Goal: Entertainment & Leisure: Consume media (video, audio)

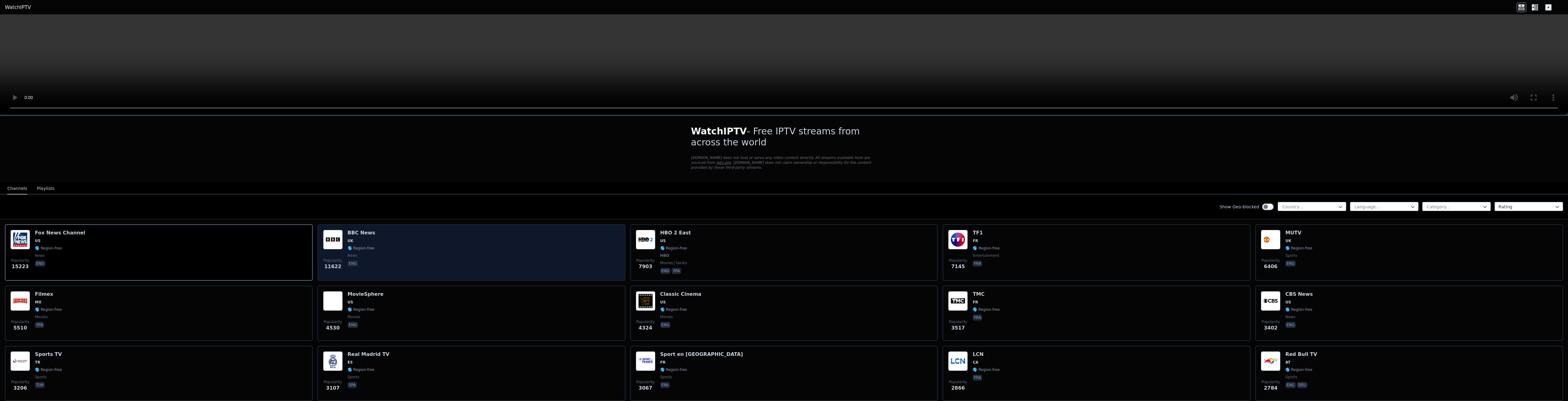
click at [539, 243] on div "Popularity 11622 BBC News UK 🌎 Region-free news eng" at bounding box center [471, 252] width 297 height 45
click at [458, 235] on div "Popularity 11622 BBC News UK 🌎 Region-free news eng" at bounding box center [471, 252] width 297 height 45
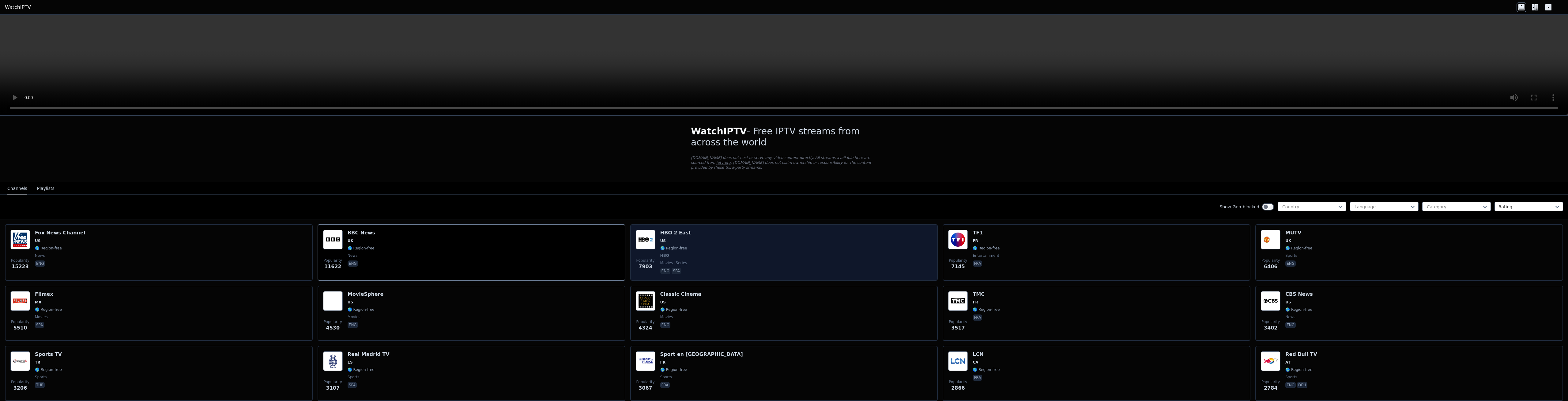
click at [818, 266] on div "Popularity 7903 HBO 2 East US 🌎 Region-free HBO movies series eng spa" at bounding box center [784, 252] width 297 height 45
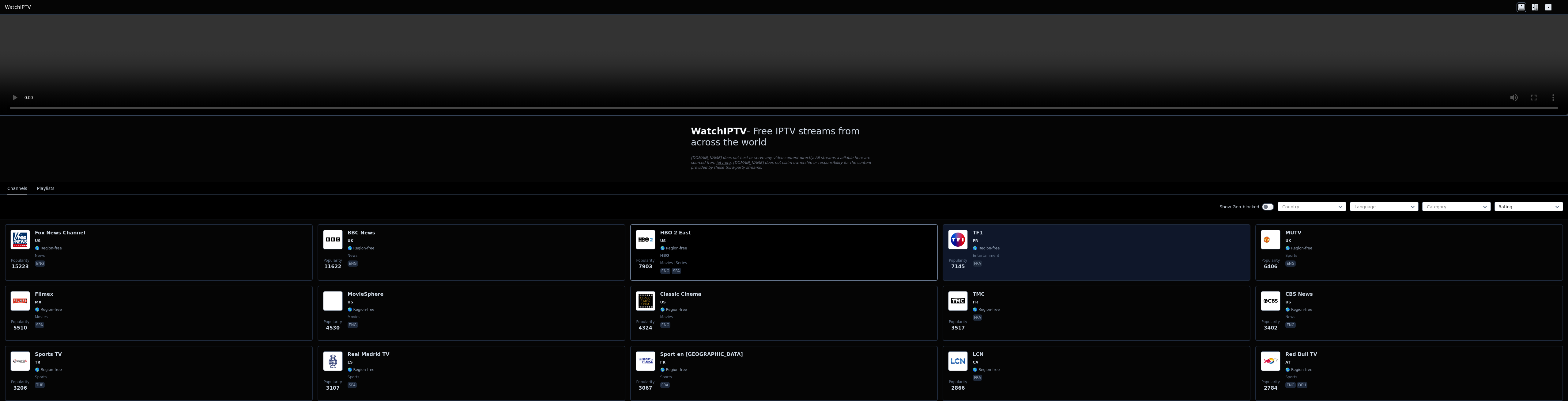
click at [1009, 256] on div "Popularity 7145 TF1 FR 🌎 Region-free entertainment fra" at bounding box center [1097, 252] width 297 height 45
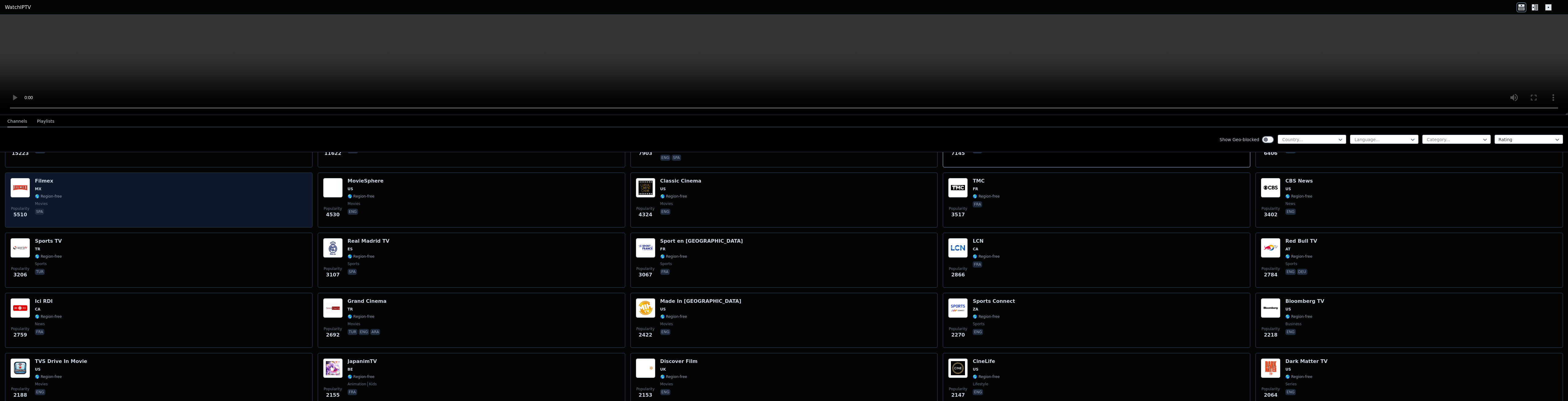
scroll to position [116, 0]
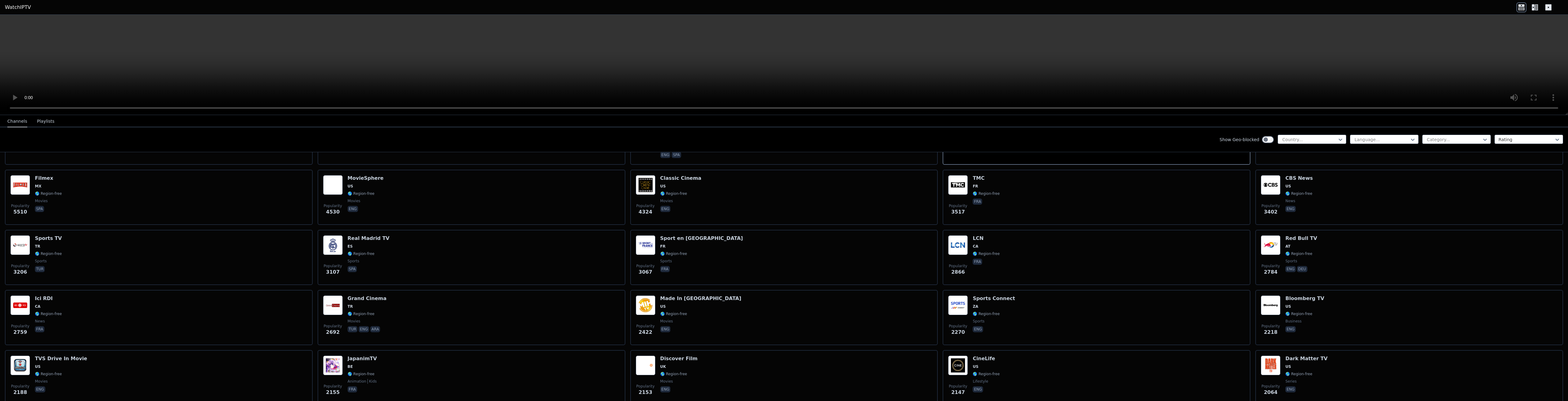
click at [39, 126] on button "Playlists" at bounding box center [45, 121] width 18 height 12
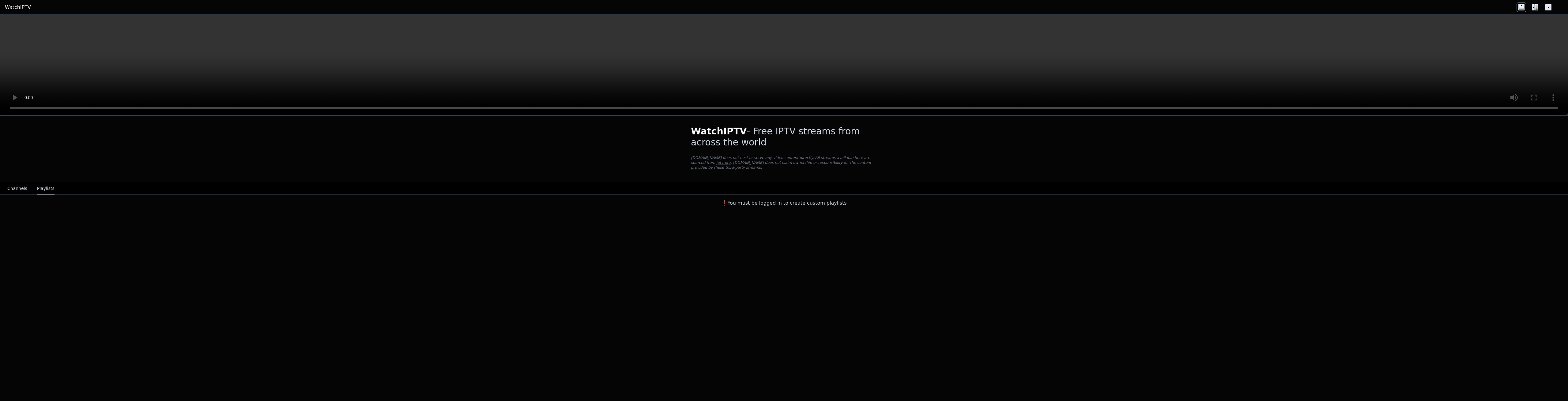
scroll to position [0, 0]
click at [39, 121] on div "WatchIPTV - Free IPTV streams from across the world [DOMAIN_NAME] does not host…" at bounding box center [784, 163] width 1568 height 94
click at [11, 184] on button "Channels" at bounding box center [18, 189] width 20 height 12
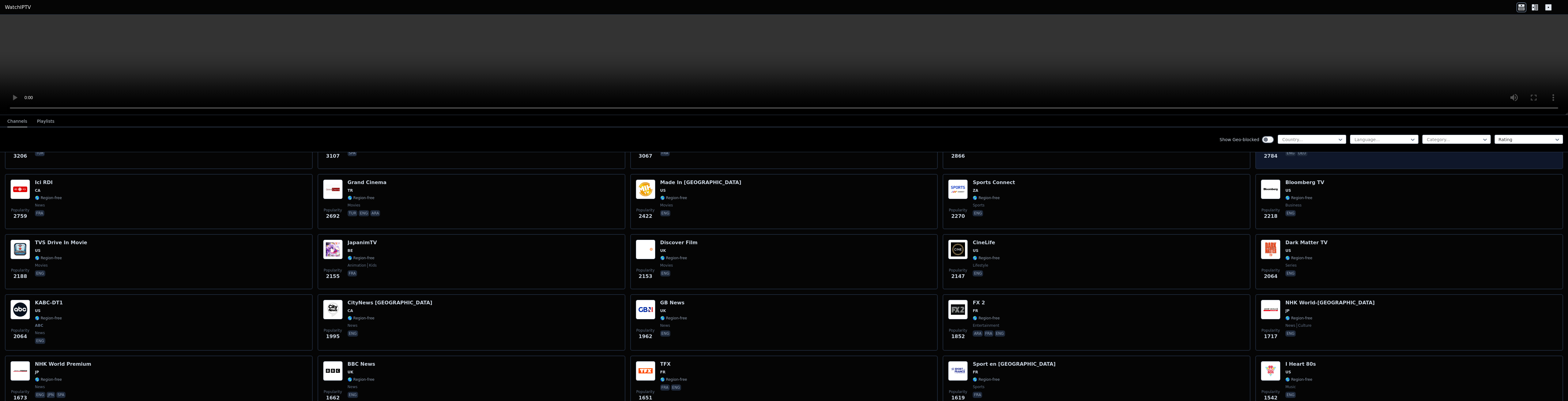
scroll to position [464, 0]
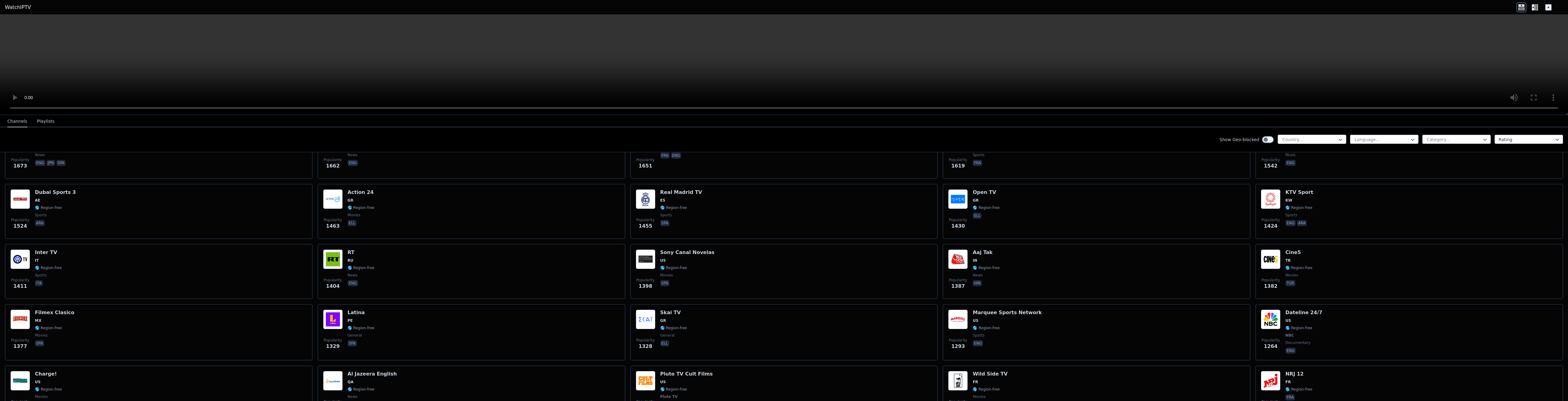
click at [1334, 137] on div at bounding box center [1309, 139] width 56 height 6
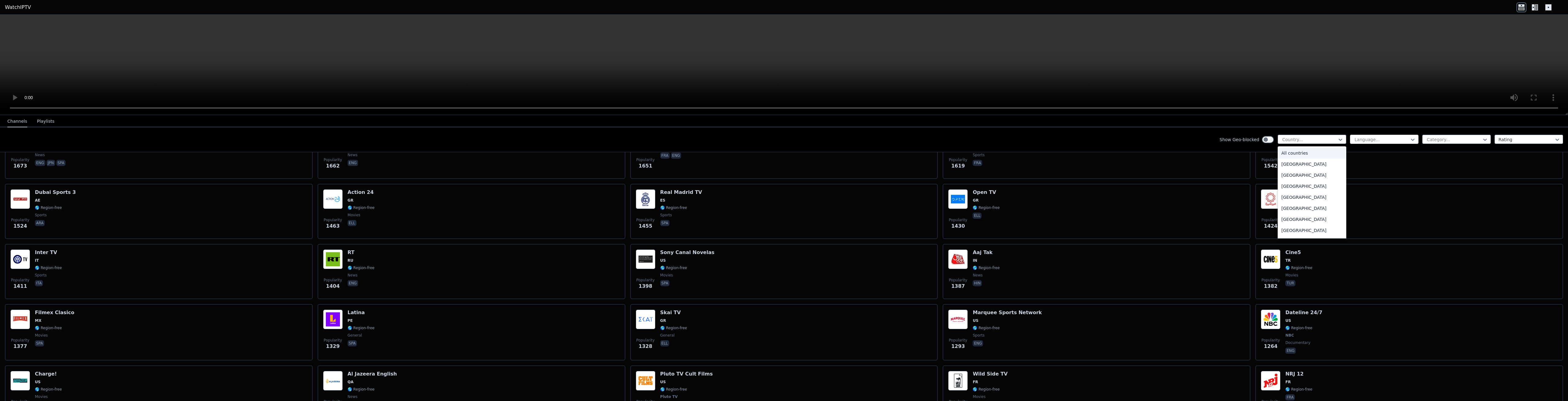
click at [1369, 136] on div "Language..." at bounding box center [1384, 139] width 68 height 9
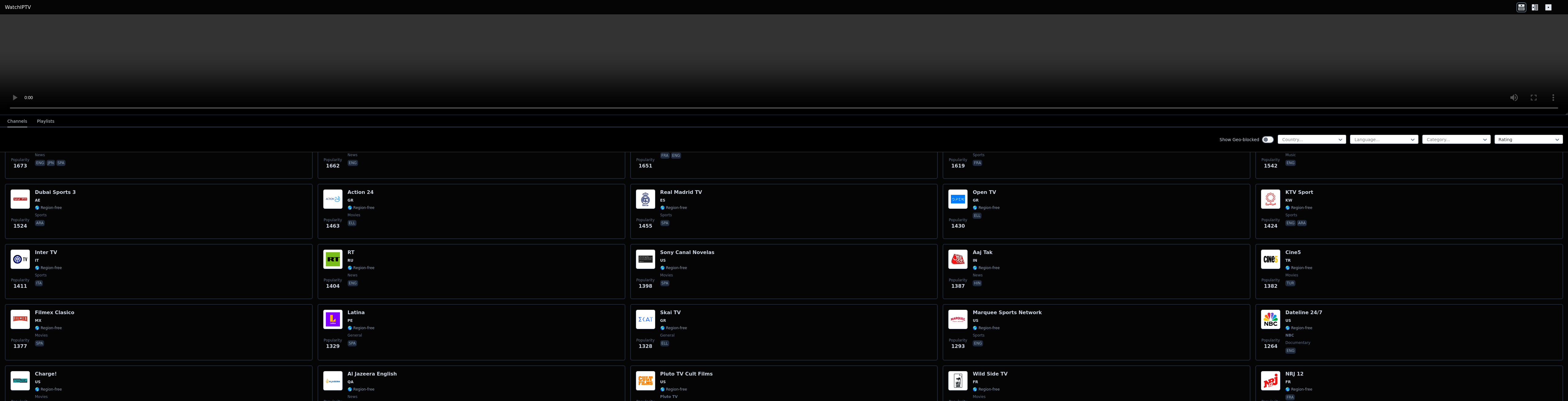
click at [1457, 146] on div "Show Geo-blocked Country... Language... Category... Rating" at bounding box center [784, 140] width 1568 height 25
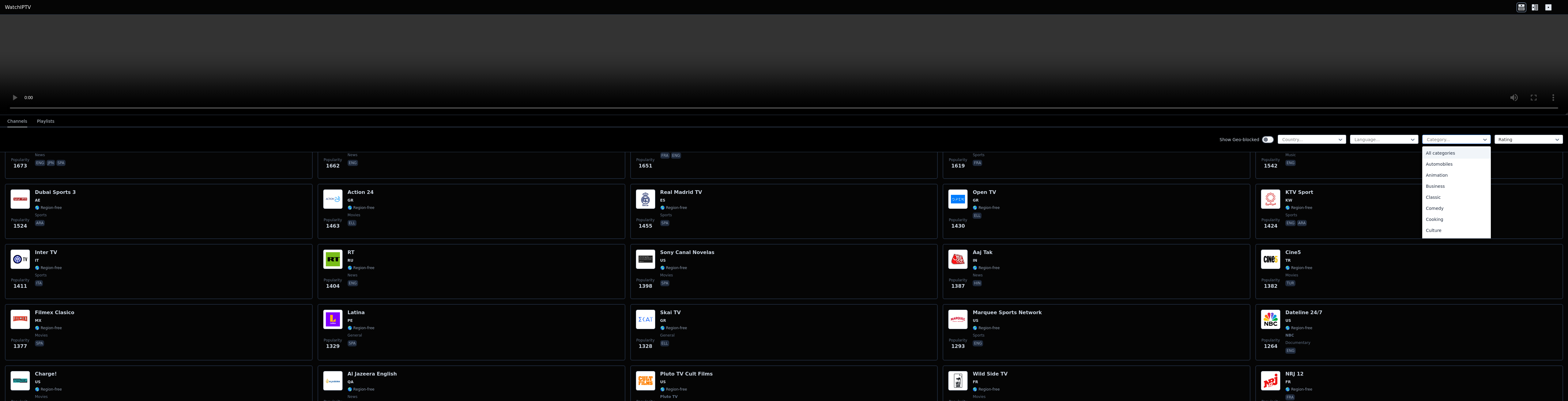
click at [1460, 139] on div at bounding box center [1454, 139] width 56 height 6
click at [1448, 213] on div "Sports" at bounding box center [1457, 209] width 68 height 11
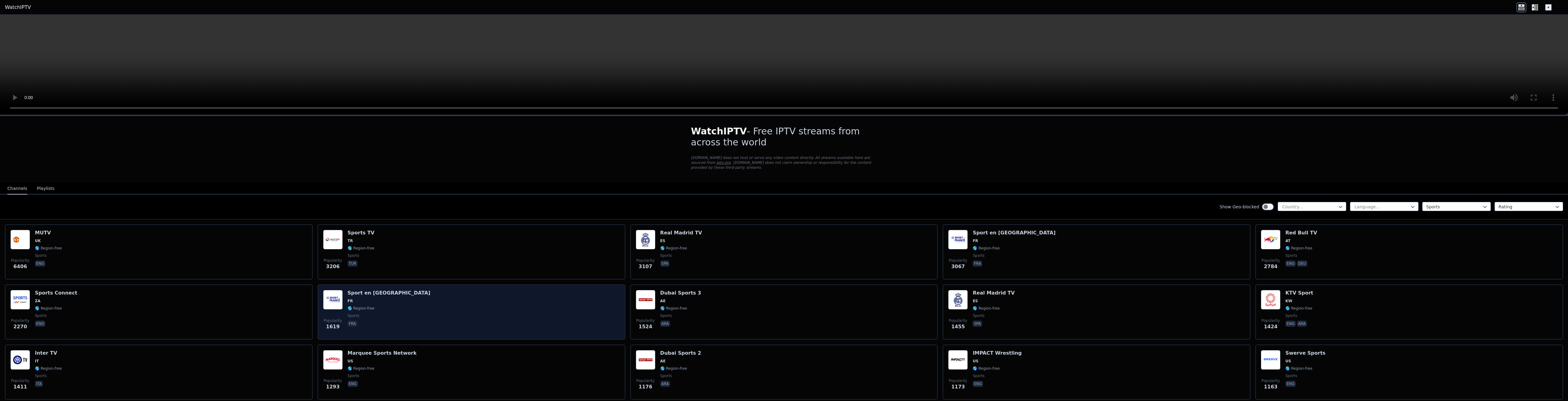
click at [517, 318] on div "Popularity 1619 Sport en [GEOGRAPHIC_DATA] FR 🌎 Region-free sports fra" at bounding box center [471, 312] width 297 height 44
click at [521, 312] on div "Popularity 1619 Sport en [GEOGRAPHIC_DATA] FR 🌎 Region-free sports fra" at bounding box center [471, 312] width 297 height 44
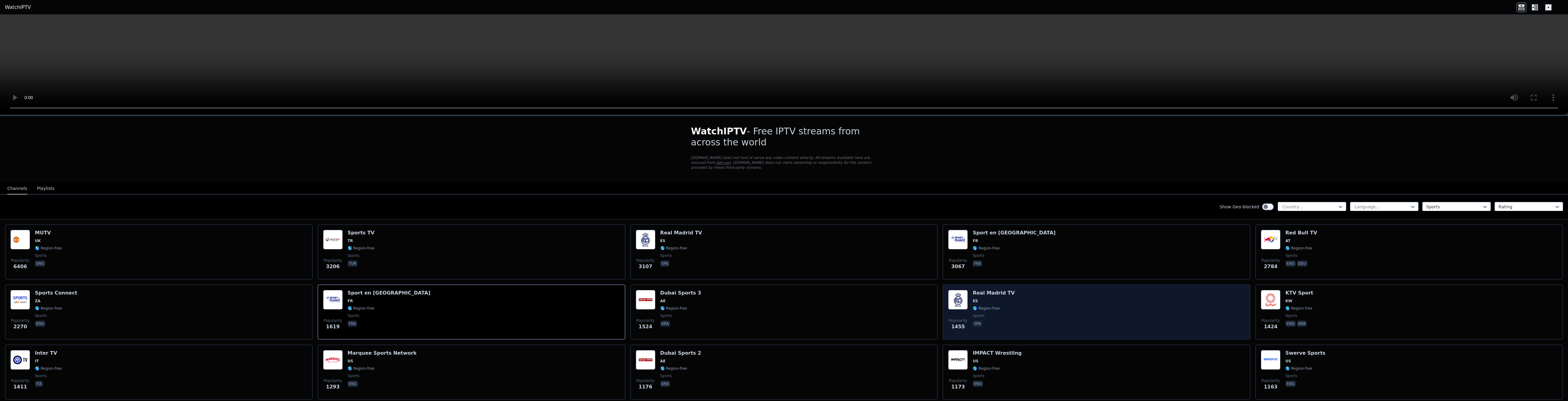
click at [1041, 304] on div "Popularity 1455 Real Madrid TV ES 🌎 Region-free sports spa" at bounding box center [1097, 312] width 297 height 44
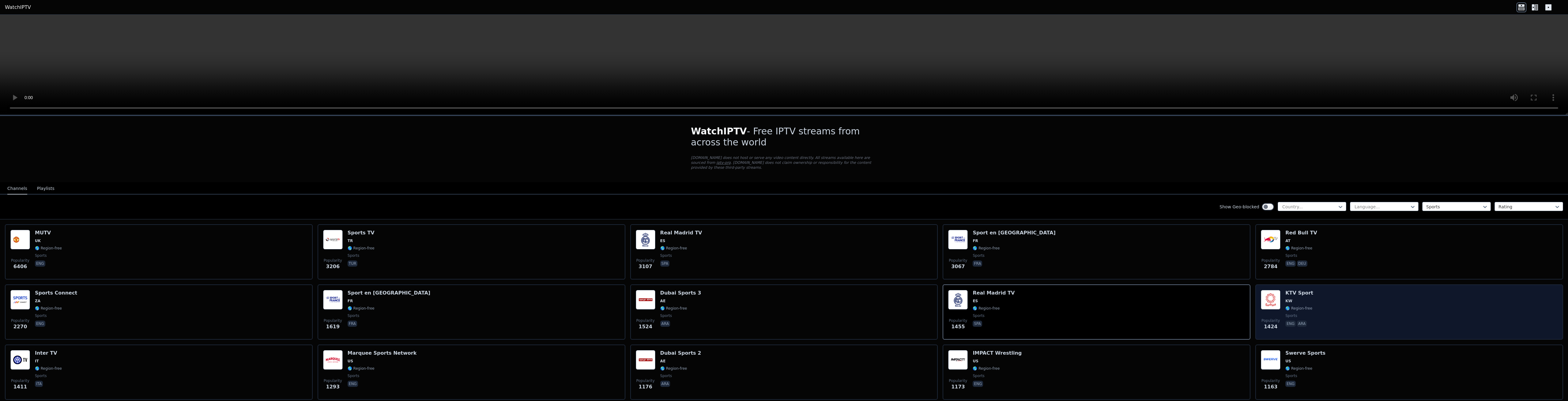
click at [1375, 309] on div "Popularity 1424 KTV Sport KW 🌎 Region-free sports eng ara" at bounding box center [1409, 312] width 297 height 44
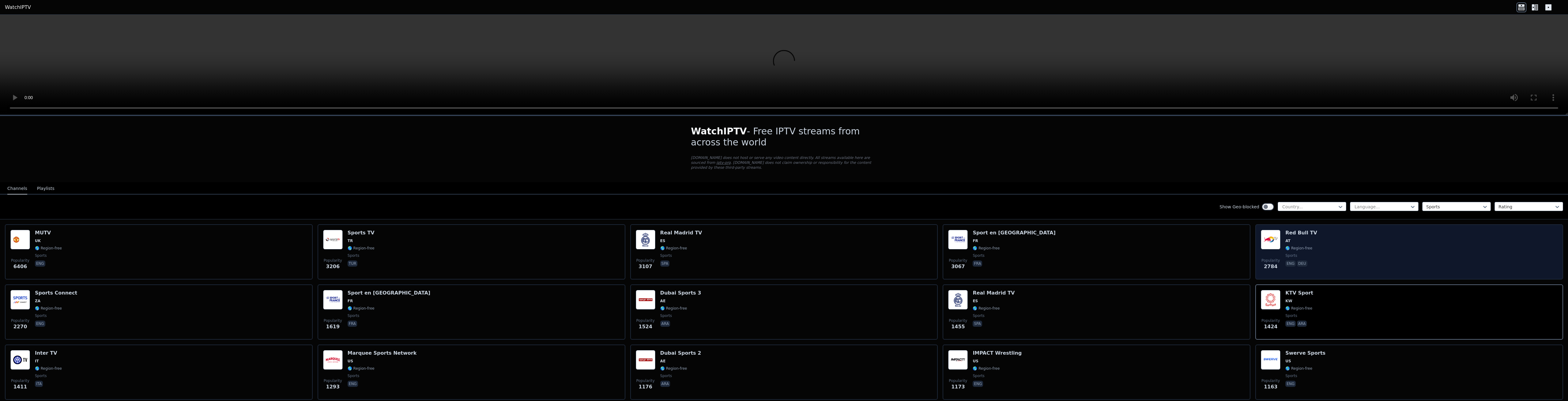
click at [1358, 246] on div "Popularity 2784 Red Bull TV AT 🌎 Region-free sports eng deu" at bounding box center [1409, 251] width 297 height 44
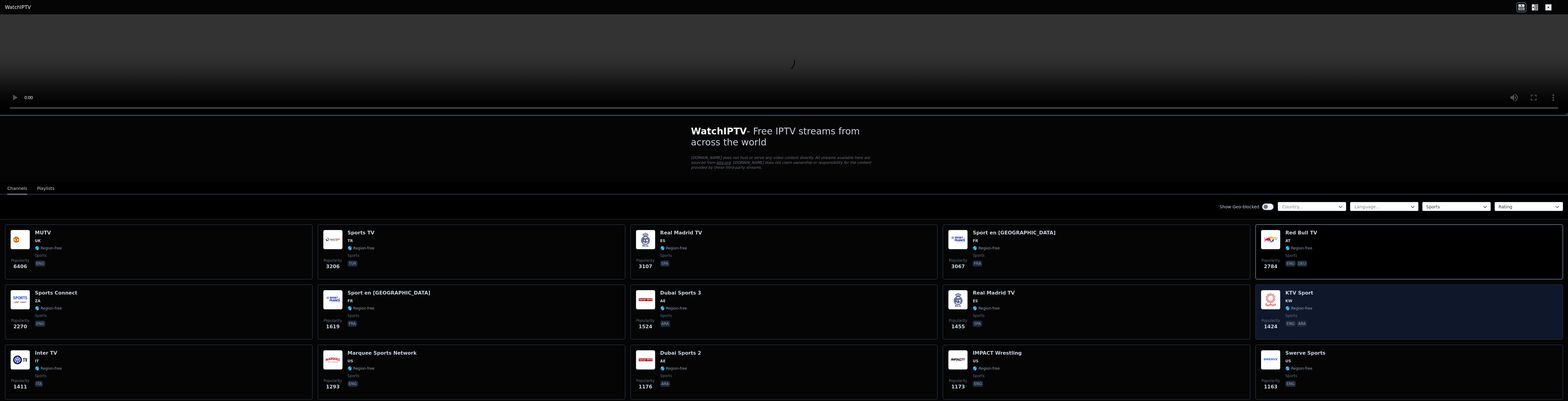
click at [1351, 297] on div "Popularity 1424 KTV Sport KW 🌎 Region-free sports eng ara" at bounding box center [1409, 312] width 297 height 44
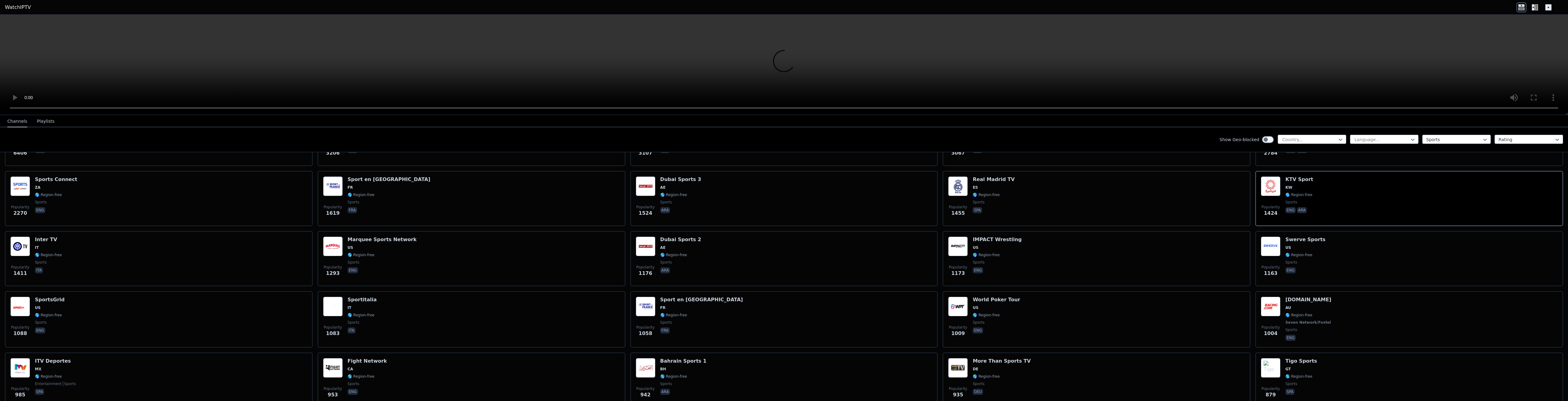
scroll to position [193, 0]
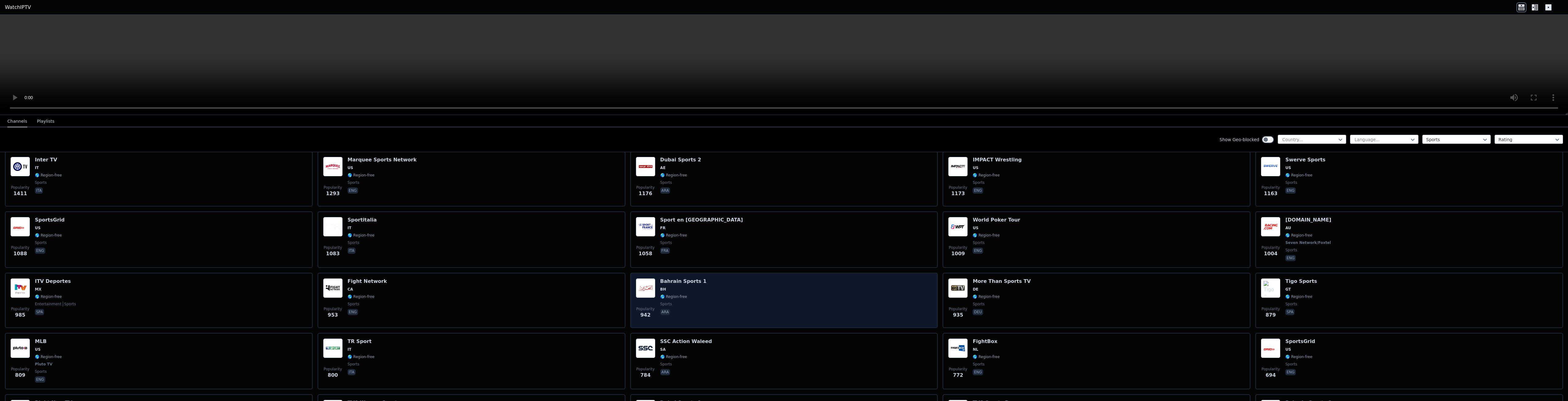
click at [890, 316] on div "Popularity 942 [GEOGRAPHIC_DATA] Sports 1 BH 🌎 Region-free sports ara" at bounding box center [784, 300] width 297 height 44
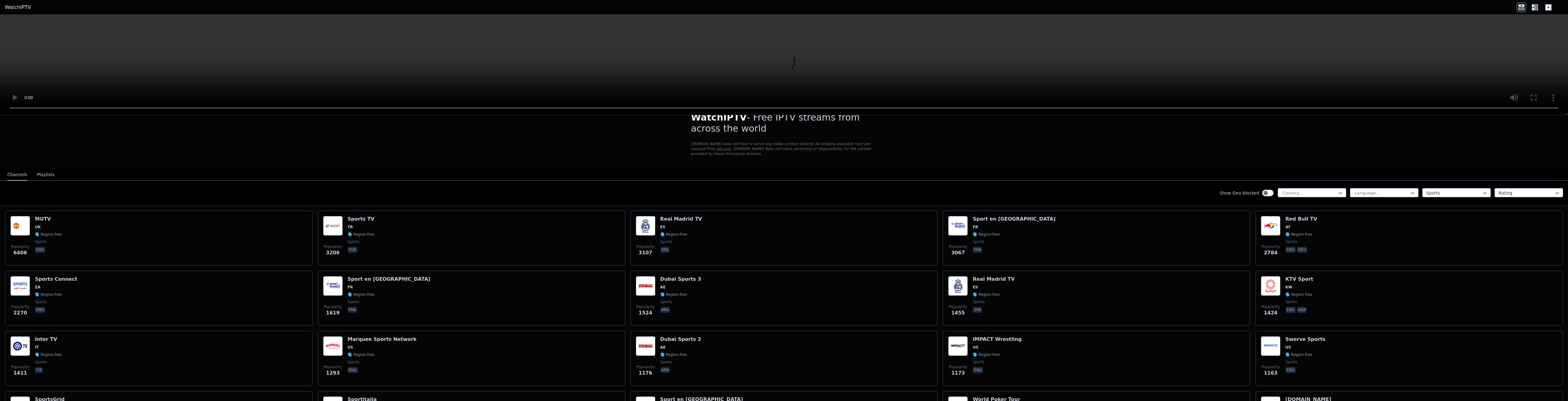
scroll to position [0, 0]
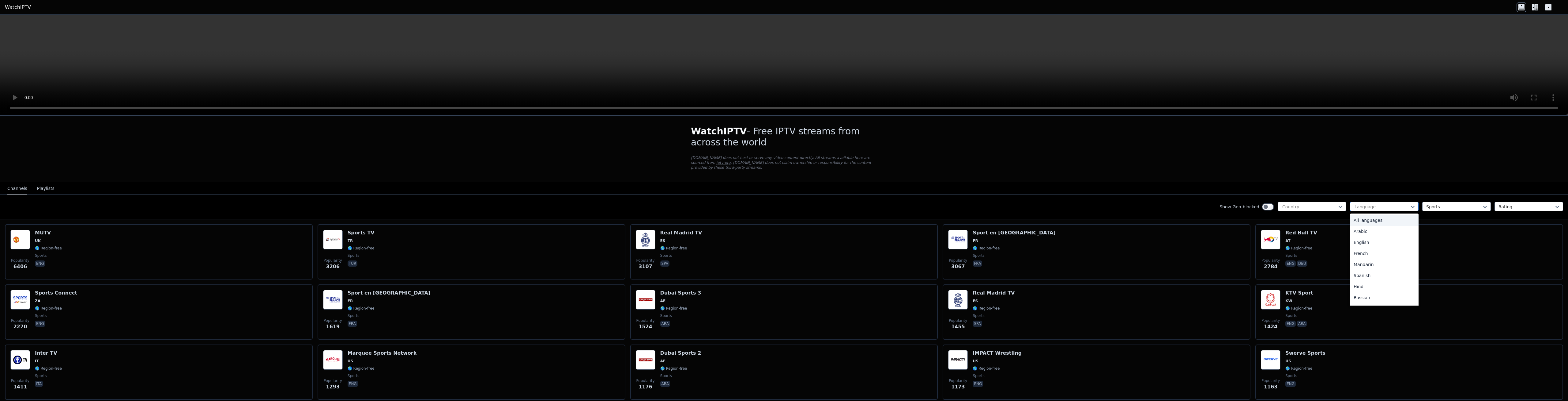
click at [1389, 204] on div at bounding box center [1382, 206] width 56 height 6
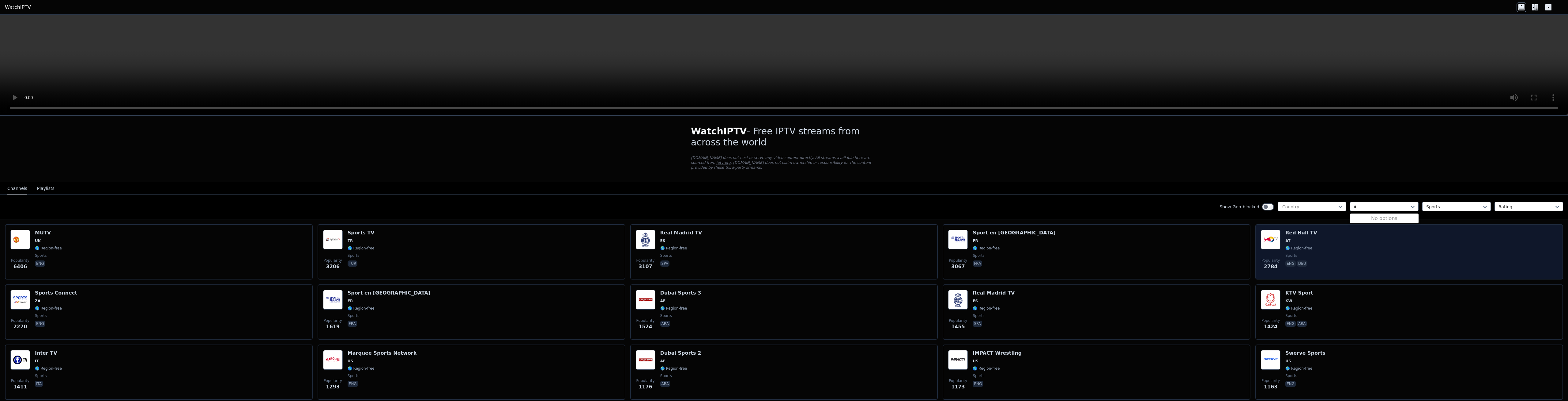
type input "**"
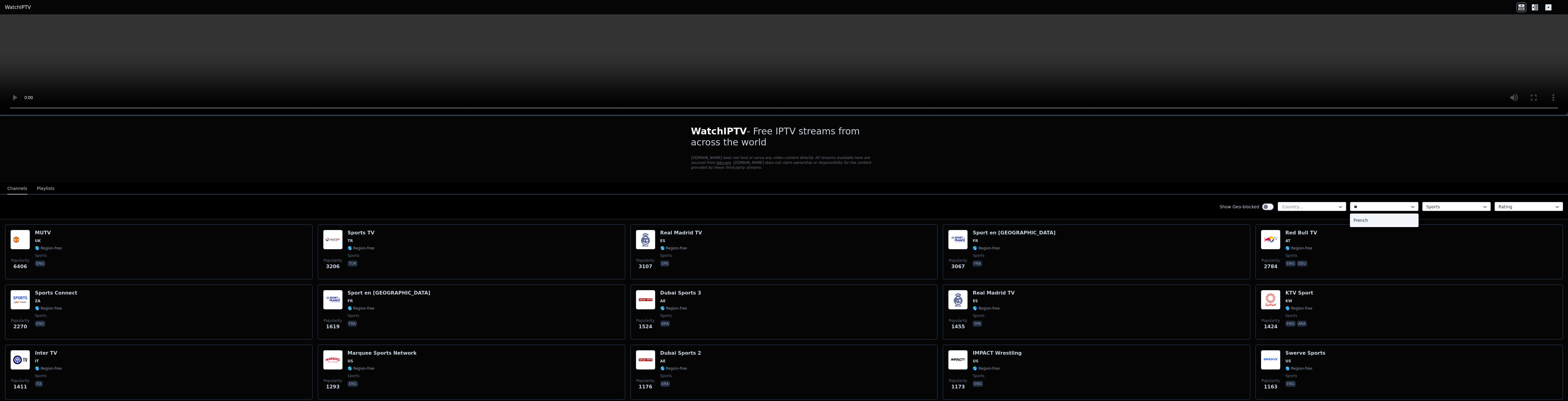
click at [1364, 215] on div "French" at bounding box center [1384, 220] width 68 height 11
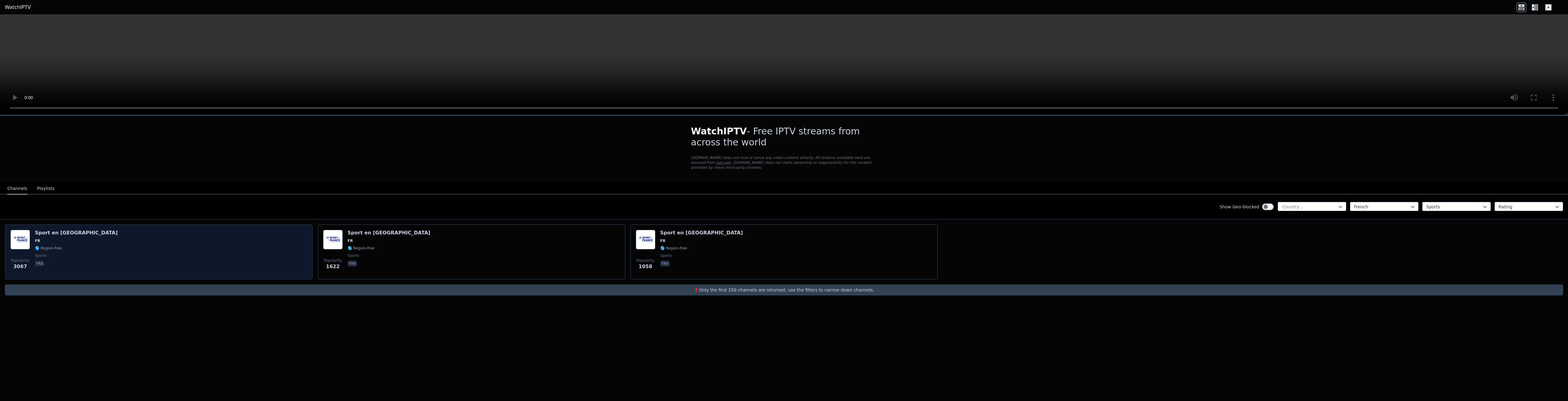
click at [171, 244] on div "Popularity 3067 Sport en [GEOGRAPHIC_DATA] FR 🌎 Region-free sports fra" at bounding box center [159, 251] width 297 height 44
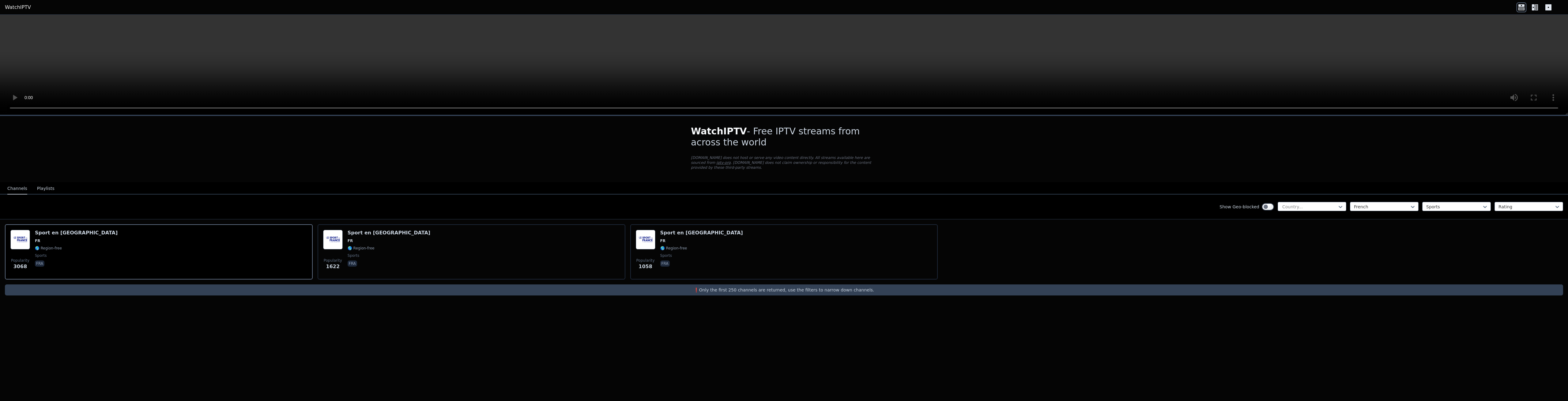
click at [1260, 202] on div "Show Geo-blocked" at bounding box center [1247, 207] width 54 height 10
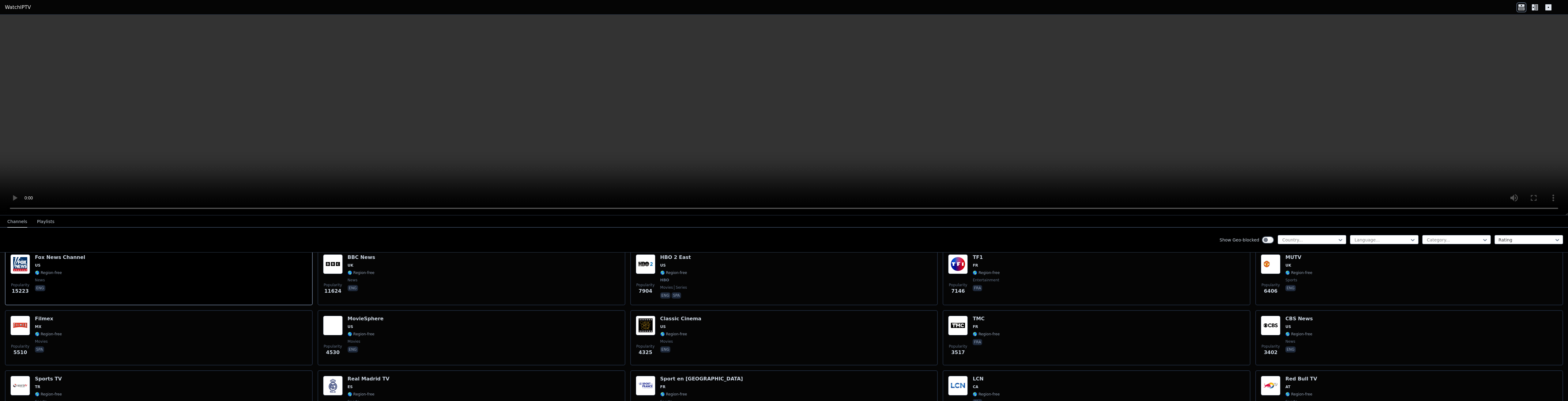
scroll to position [78, 0]
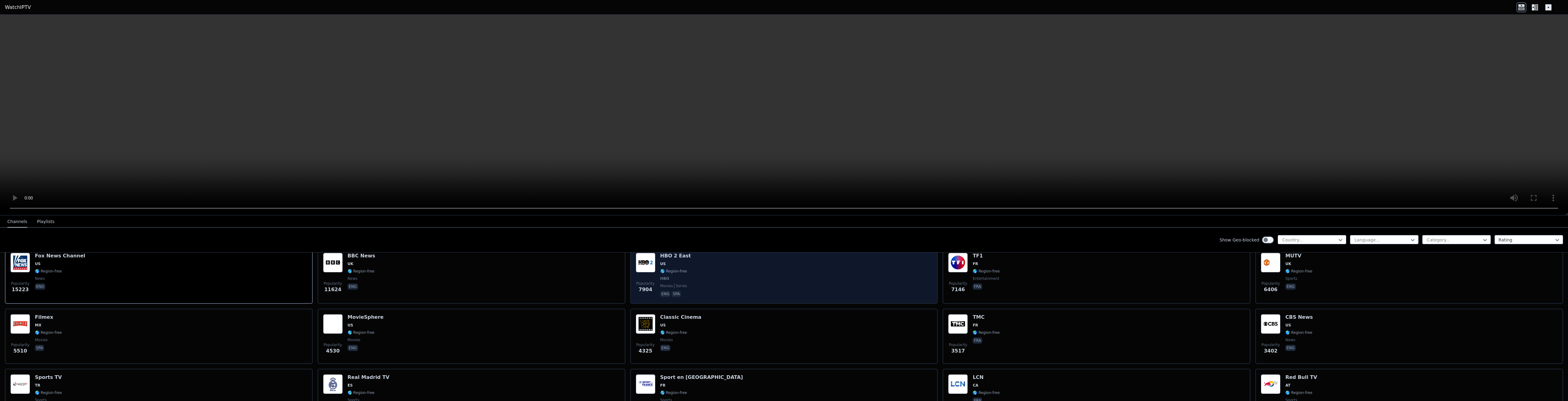
click at [719, 279] on div "Popularity 7904 HBO 2 East US 🌎 Region-free HBO movies series eng spa" at bounding box center [784, 275] width 297 height 45
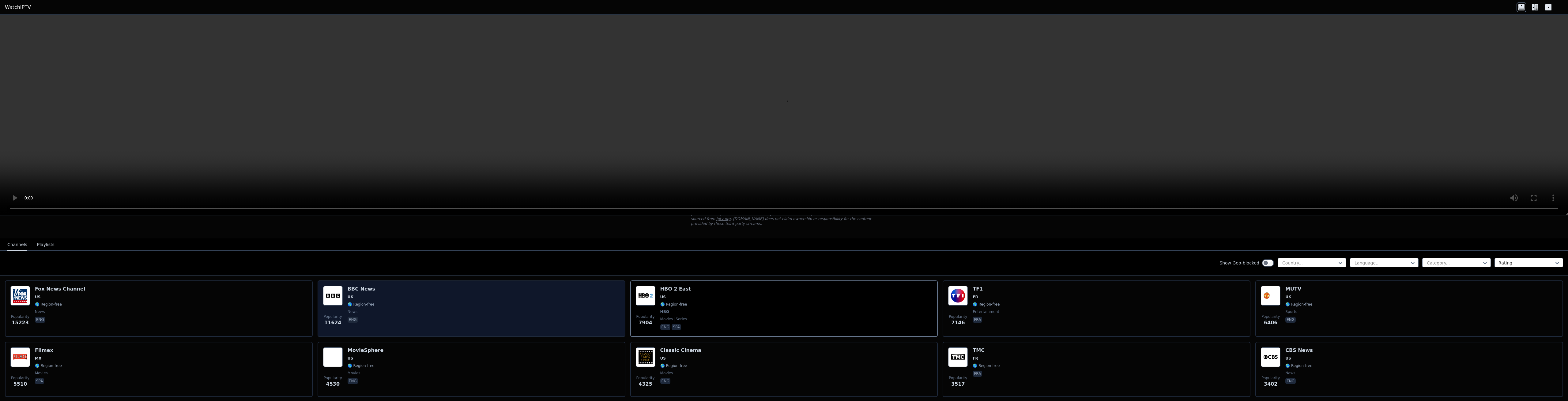
scroll to position [38, 0]
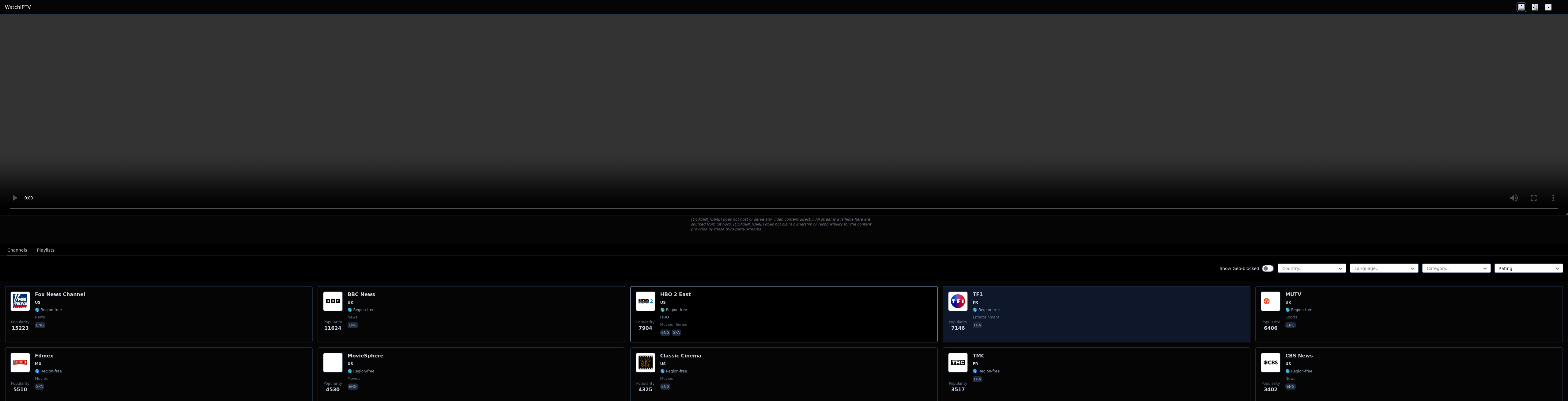
click at [1070, 309] on div "Popularity 7146 TF1 FR 🌎 Region-free entertainment fra" at bounding box center [1097, 314] width 297 height 45
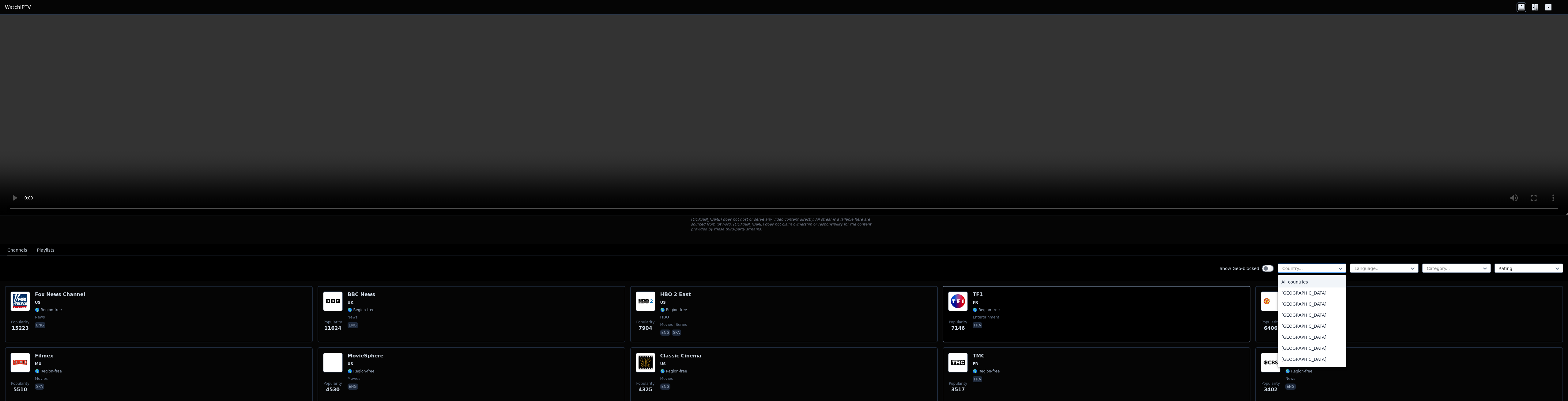
click at [1329, 266] on div at bounding box center [1309, 268] width 56 height 6
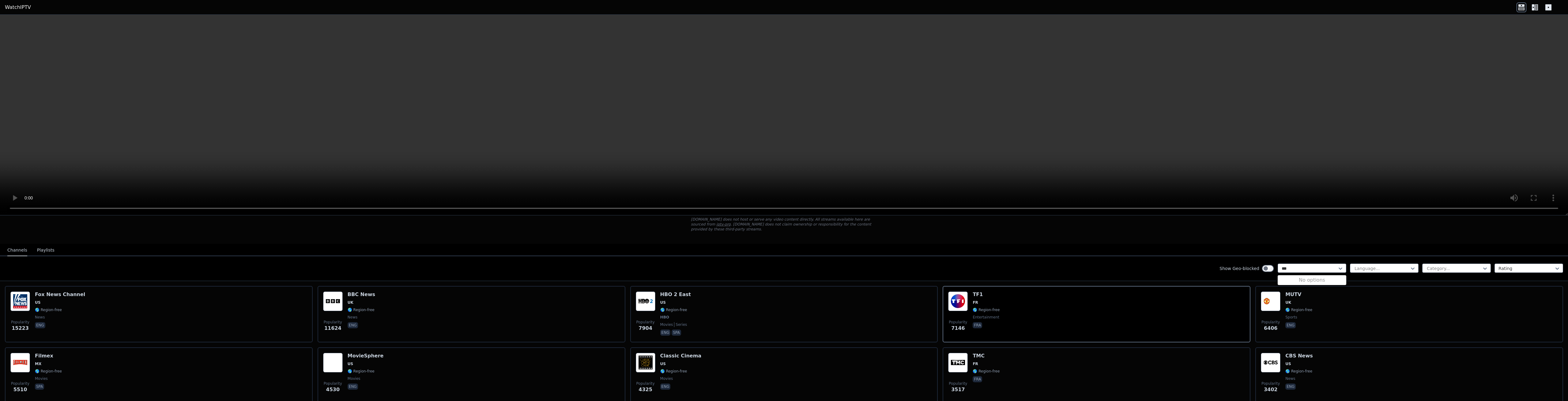
type input "**"
click at [1305, 288] on div "[GEOGRAPHIC_DATA]" at bounding box center [1312, 292] width 68 height 11
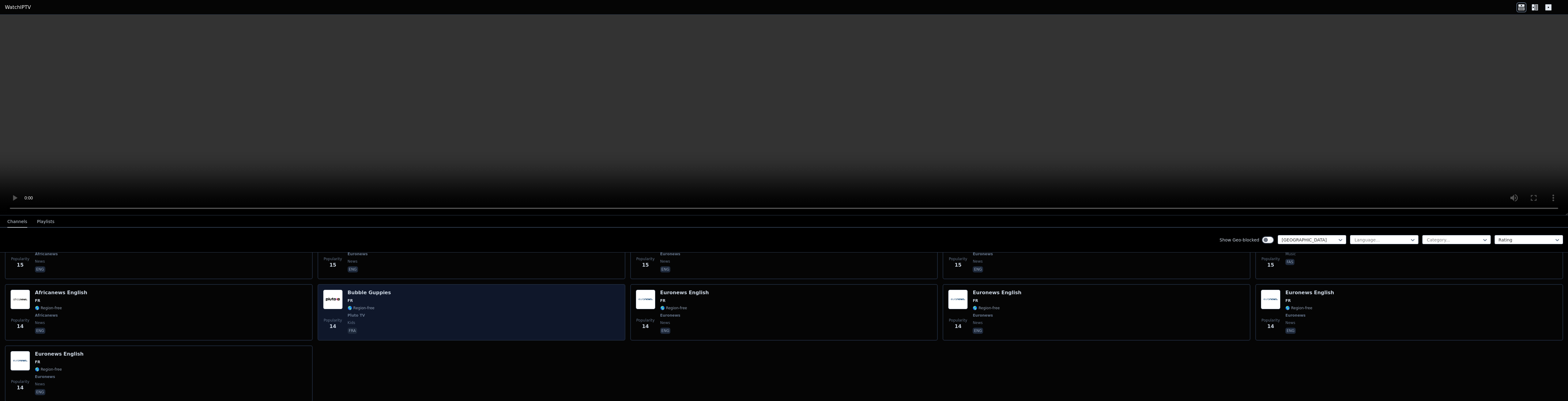
scroll to position [2572, 0]
